Goal: Task Accomplishment & Management: Use online tool/utility

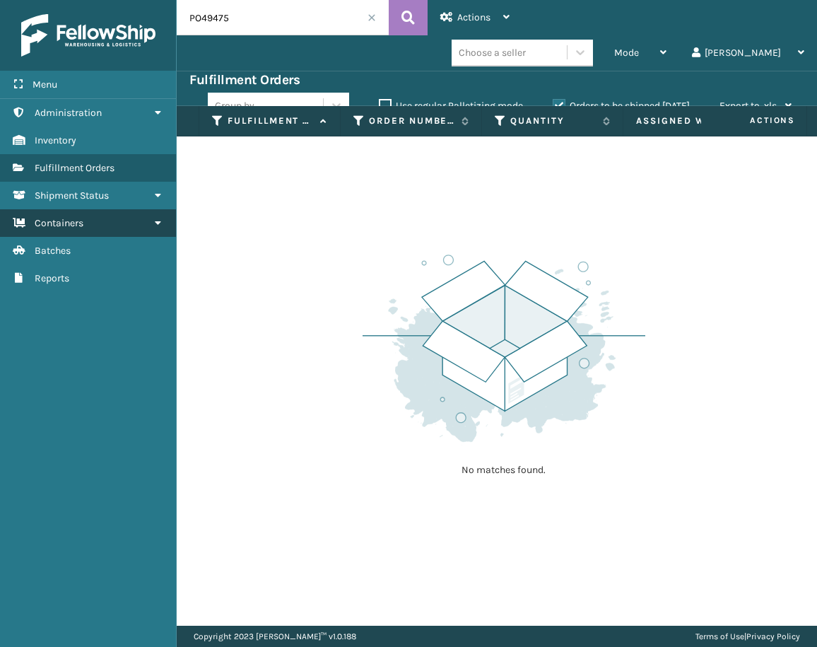
click at [94, 218] on link "Containers" at bounding box center [88, 223] width 176 height 28
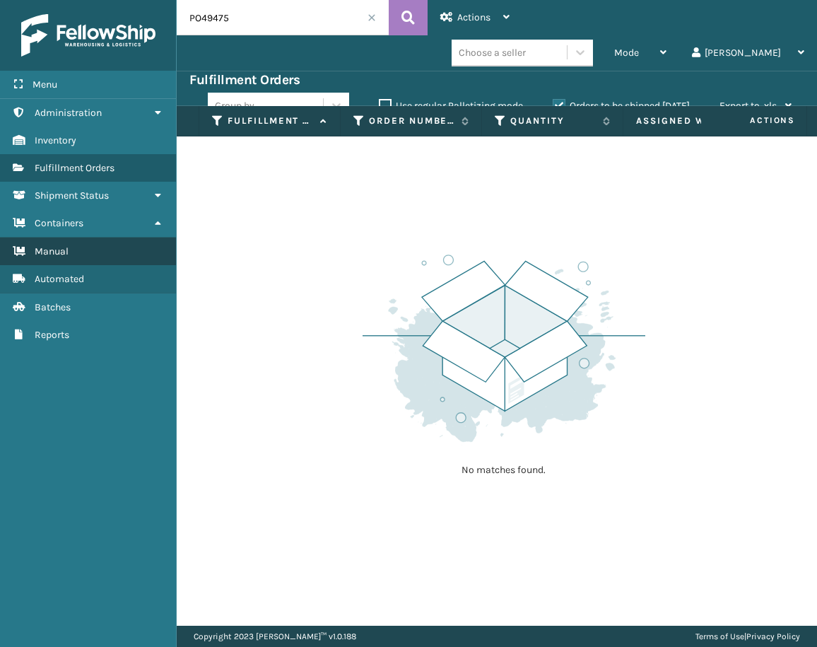
click at [81, 256] on link "Manual" at bounding box center [88, 251] width 176 height 28
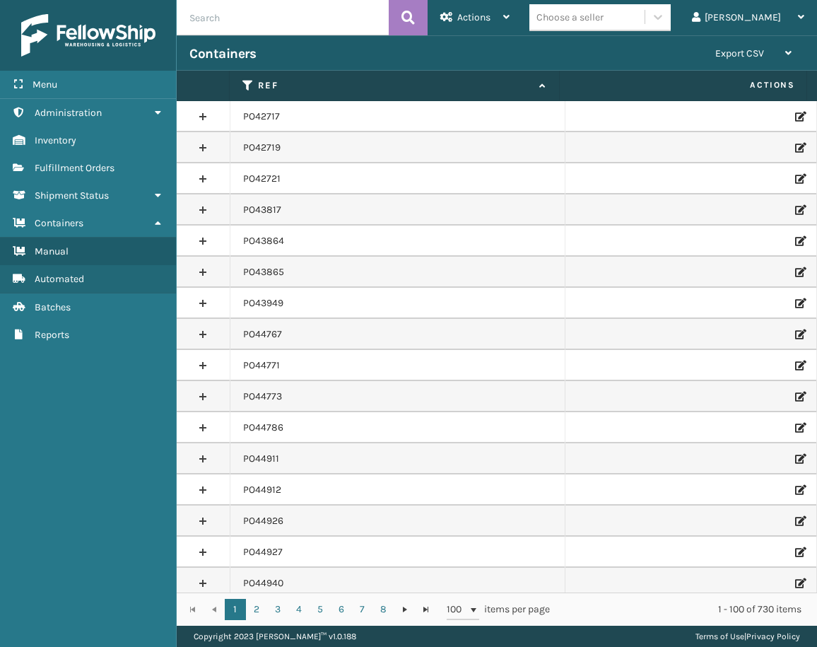
click at [249, 19] on input "text" at bounding box center [283, 17] width 212 height 35
paste input "PO49689"
type input "PO49689"
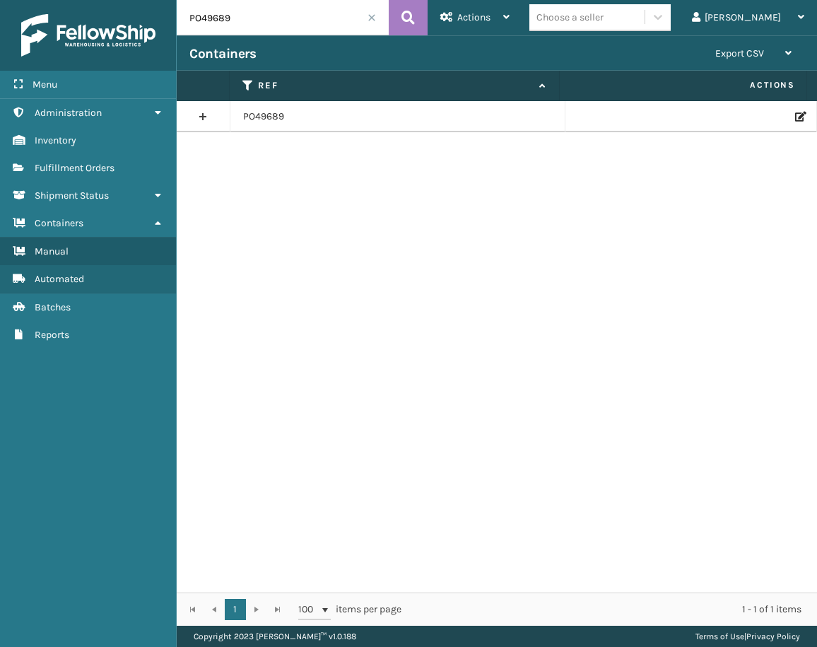
click at [795, 117] on icon at bounding box center [799, 117] width 8 height 10
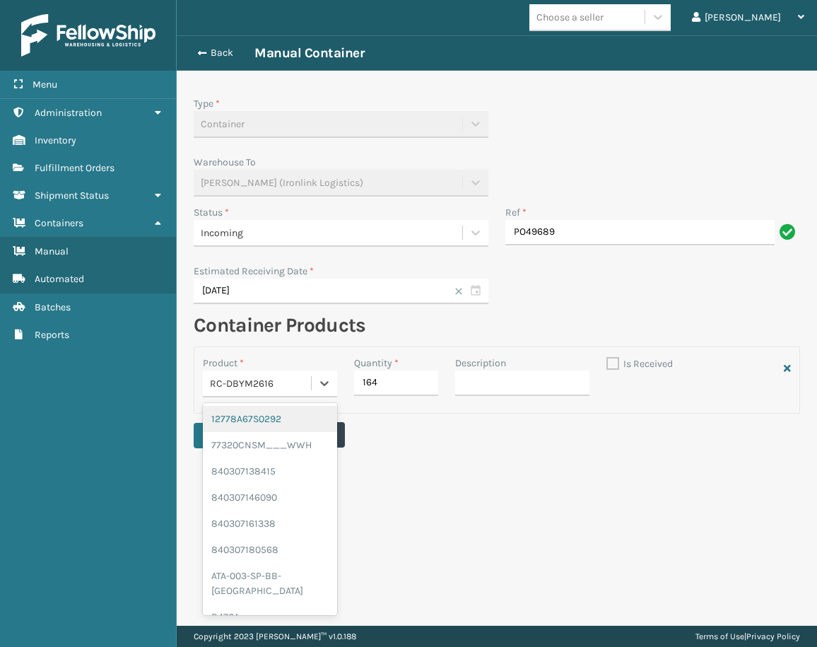
click at [282, 387] on div "RC-DBYM2616" at bounding box center [257, 383] width 94 height 15
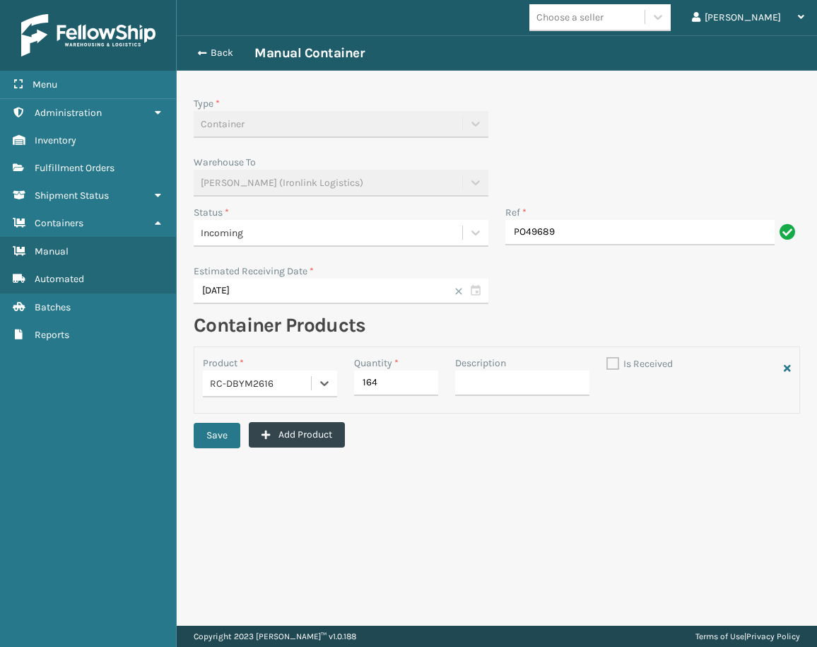
drag, startPoint x: 286, startPoint y: 377, endPoint x: 232, endPoint y: 378, distance: 53.7
click at [232, 378] on div "RC-DBYM2616" at bounding box center [257, 383] width 94 height 15
click at [232, 378] on span "RC-DBYM2616" at bounding box center [242, 383] width 64 height 15
click at [199, 378] on div "Product * RC-DBYM2616" at bounding box center [269, 380] width 151 height 49
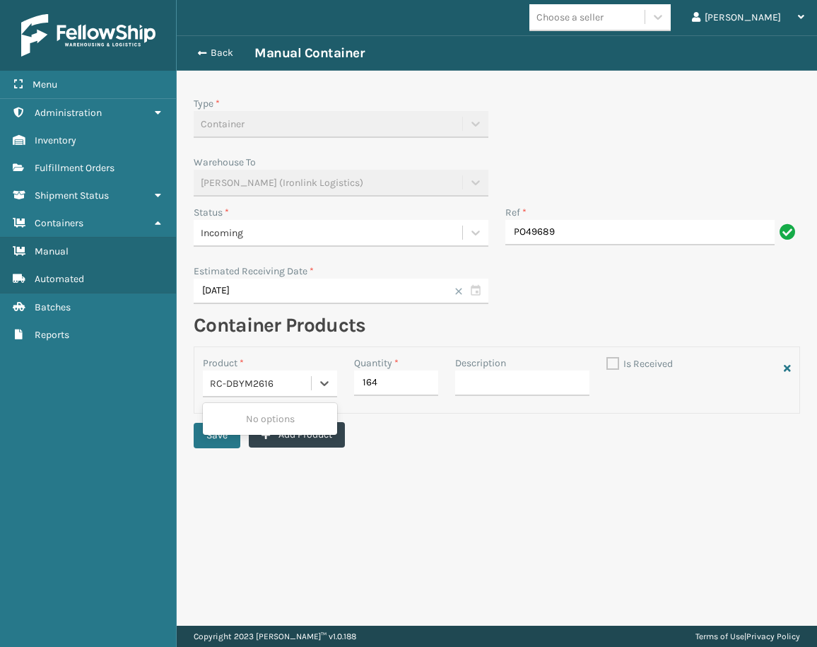
click at [218, 382] on span "RC-DBYM2616" at bounding box center [242, 383] width 64 height 15
click at [411, 378] on input "164" at bounding box center [396, 382] width 84 height 25
drag, startPoint x: 412, startPoint y: 379, endPoint x: 379, endPoint y: 384, distance: 33.6
click at [379, 384] on input "164" at bounding box center [396, 382] width 84 height 25
type input "154"
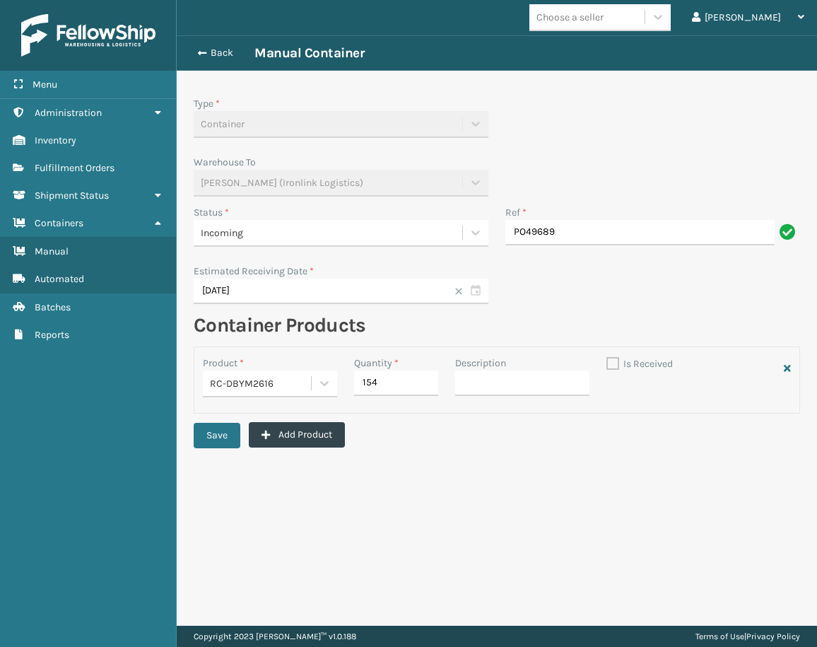
click at [237, 404] on div "Product * RC-DBYM2616 Quantity * 154 Description Is Received" at bounding box center [497, 379] width 606 height 67
click at [276, 433] on button "Add Product" at bounding box center [297, 434] width 96 height 25
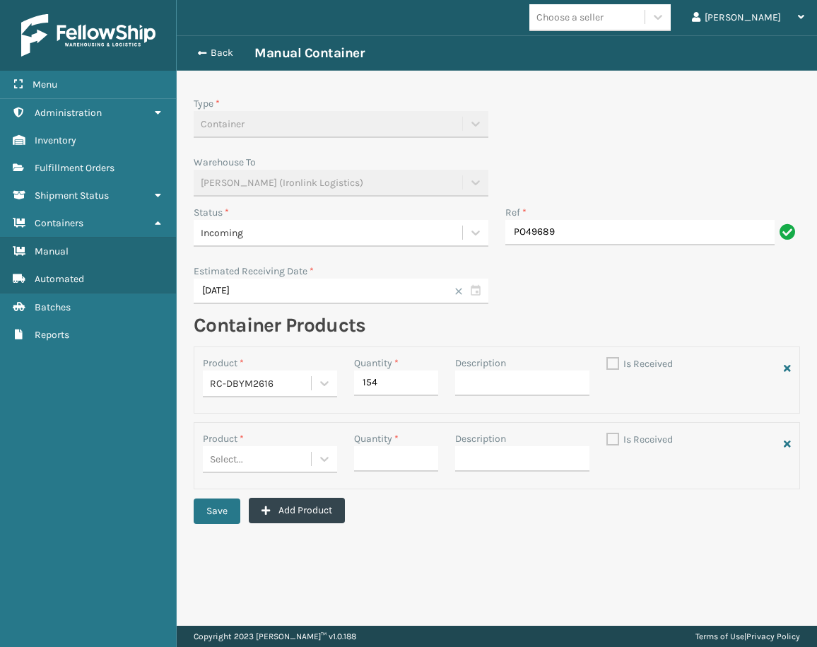
click at [234, 462] on div "Select..." at bounding box center [226, 459] width 33 height 15
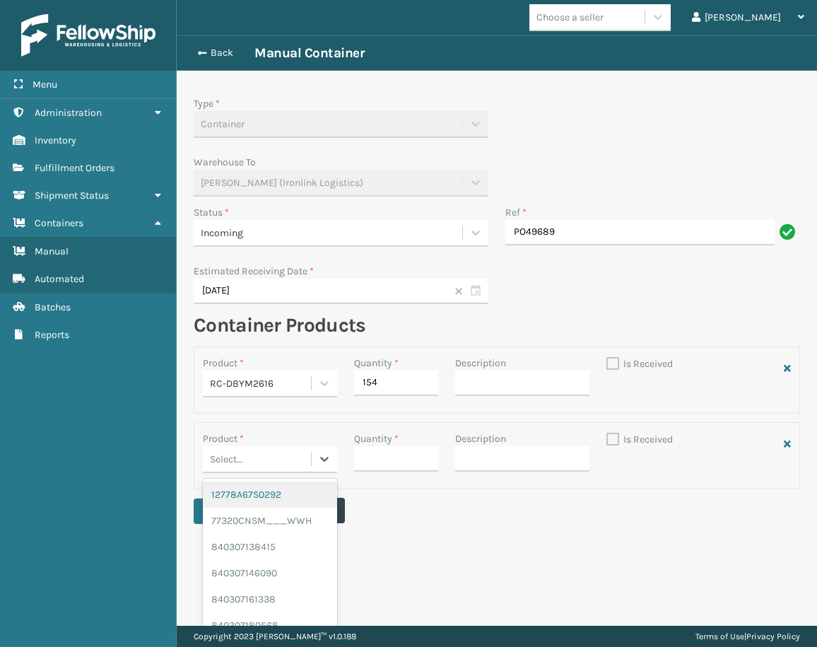
paste input "232A011BLU-BOX 1"
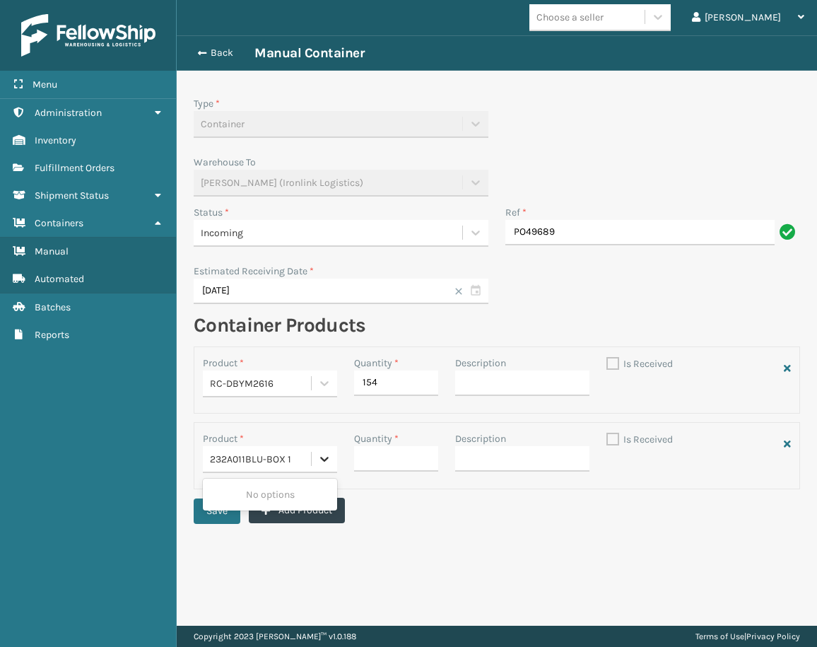
type input "232A011BLU-BOX 1"
click at [283, 492] on span "232A011BLU-BOX 1" at bounding box center [251, 494] width 81 height 15
click at [377, 469] on input "Quantity *" at bounding box center [396, 458] width 84 height 25
type input "10"
click at [298, 233] on div "Incoming" at bounding box center [328, 232] width 254 height 15
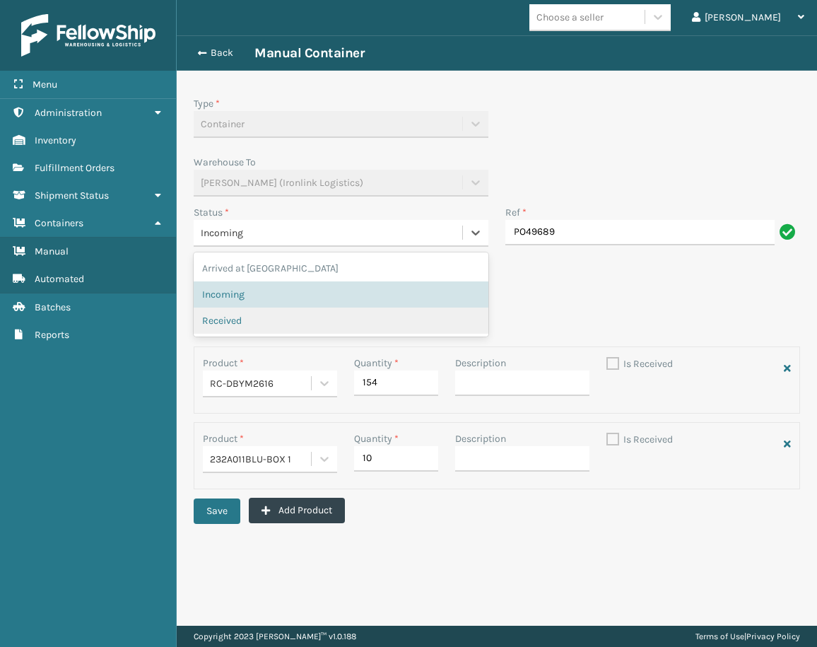
click at [252, 319] on div "Received" at bounding box center [341, 320] width 278 height 15
checkbox input "true"
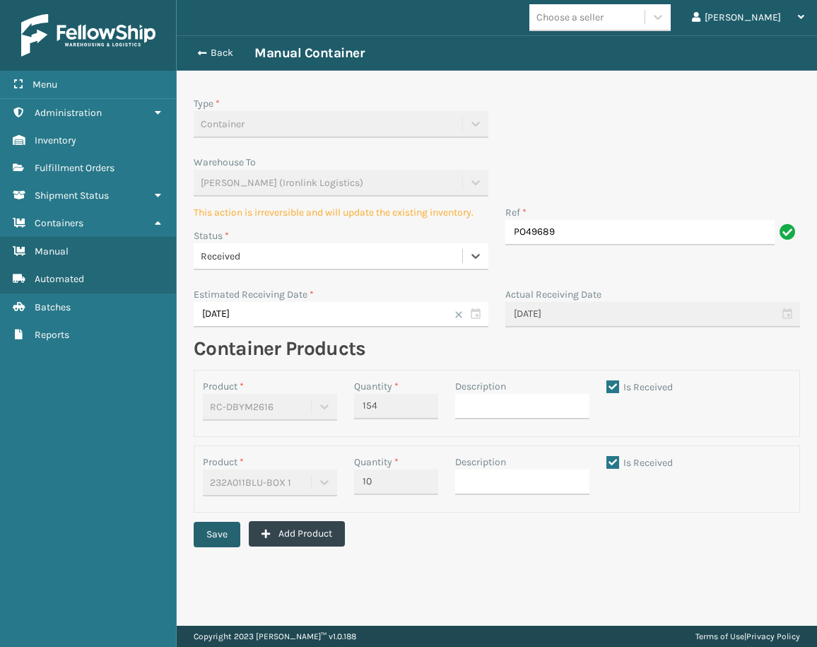
click at [220, 535] on button "Save" at bounding box center [217, 534] width 47 height 25
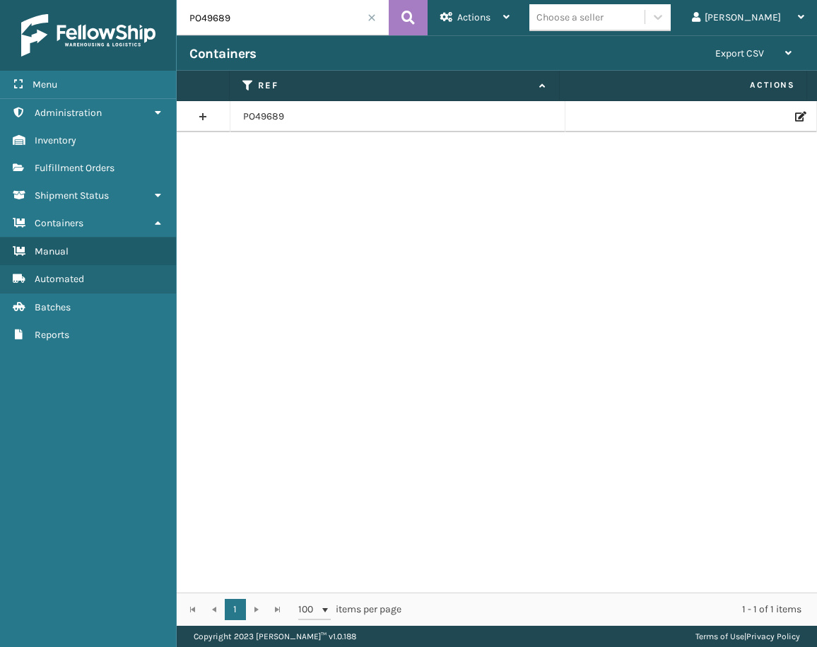
click at [795, 117] on icon at bounding box center [799, 117] width 8 height 10
